Goal: Check status: Check status

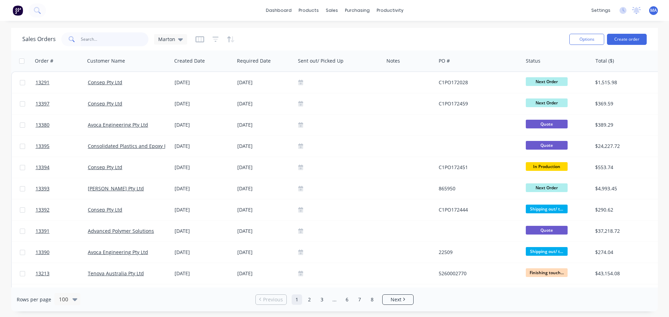
click at [108, 39] on input "text" at bounding box center [115, 39] width 68 height 14
click at [108, 39] on input "1" at bounding box center [115, 39] width 68 height 14
type input "1329"
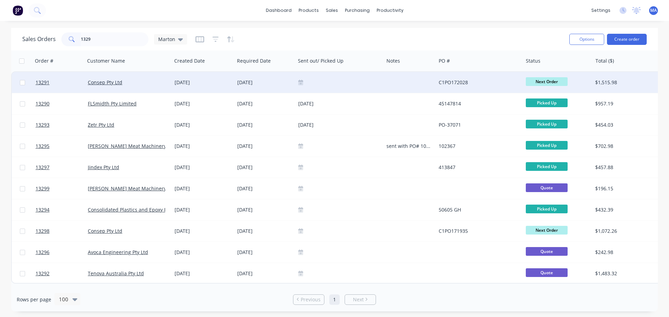
click at [215, 85] on div "[DATE]" at bounding box center [203, 82] width 57 height 7
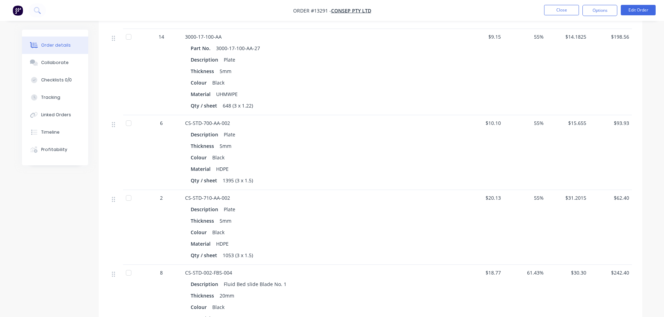
scroll to position [453, 0]
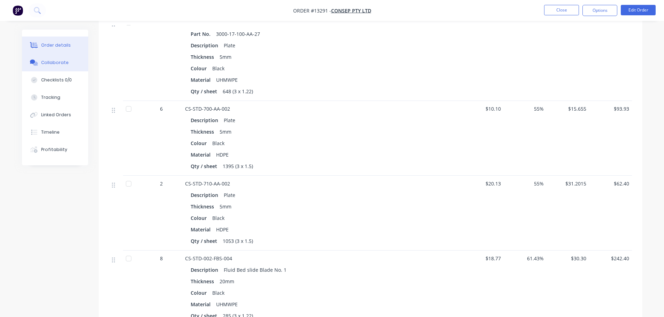
click at [68, 64] on button "Collaborate" at bounding box center [55, 62] width 66 height 17
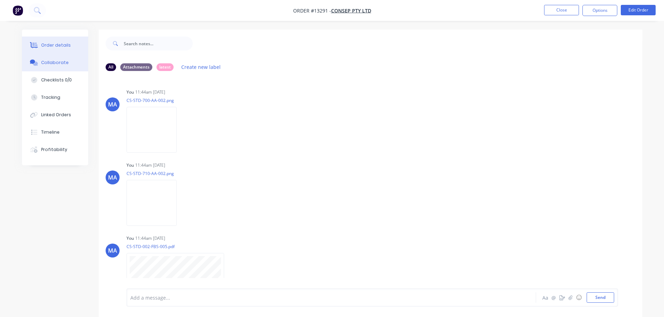
click at [79, 49] on button "Order details" at bounding box center [55, 45] width 66 height 17
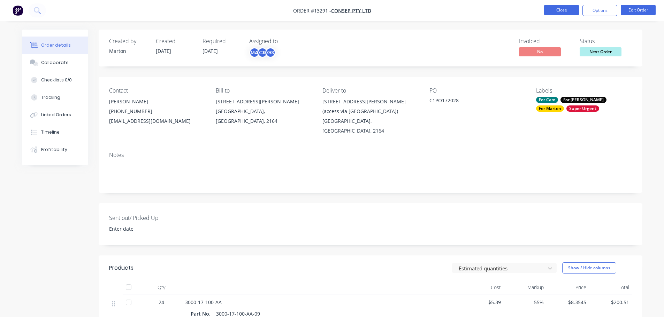
click at [555, 13] on button "Close" at bounding box center [561, 10] width 35 height 10
